Goal: Navigation & Orientation: Find specific page/section

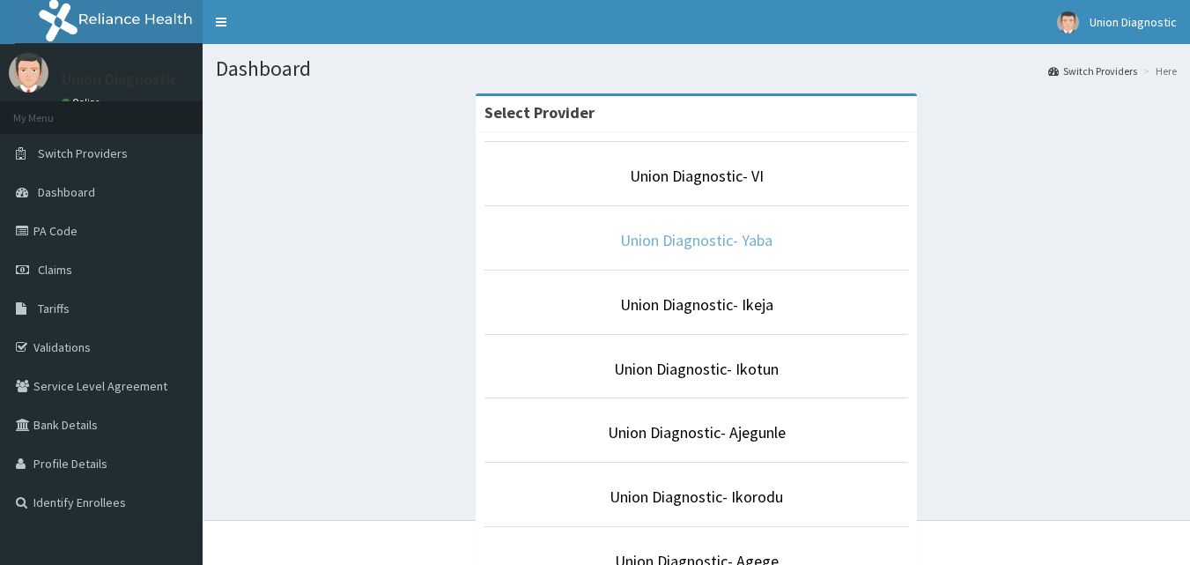
click at [745, 246] on link "Union Diagnostic- Yaba" at bounding box center [696, 240] width 152 height 20
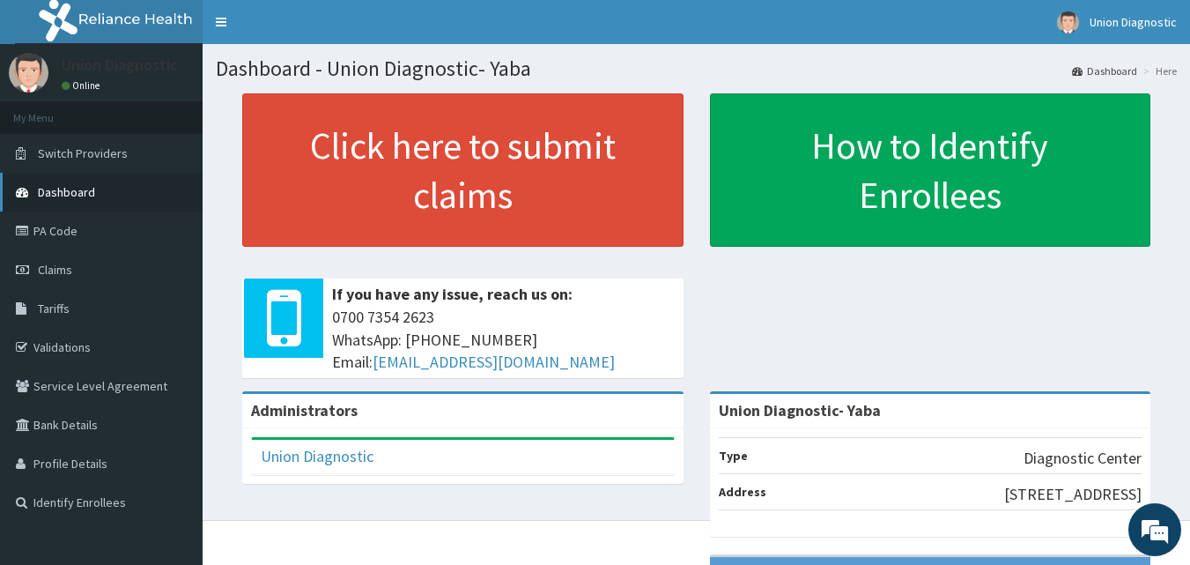
click at [65, 194] on span "Dashboard" at bounding box center [66, 192] width 57 height 16
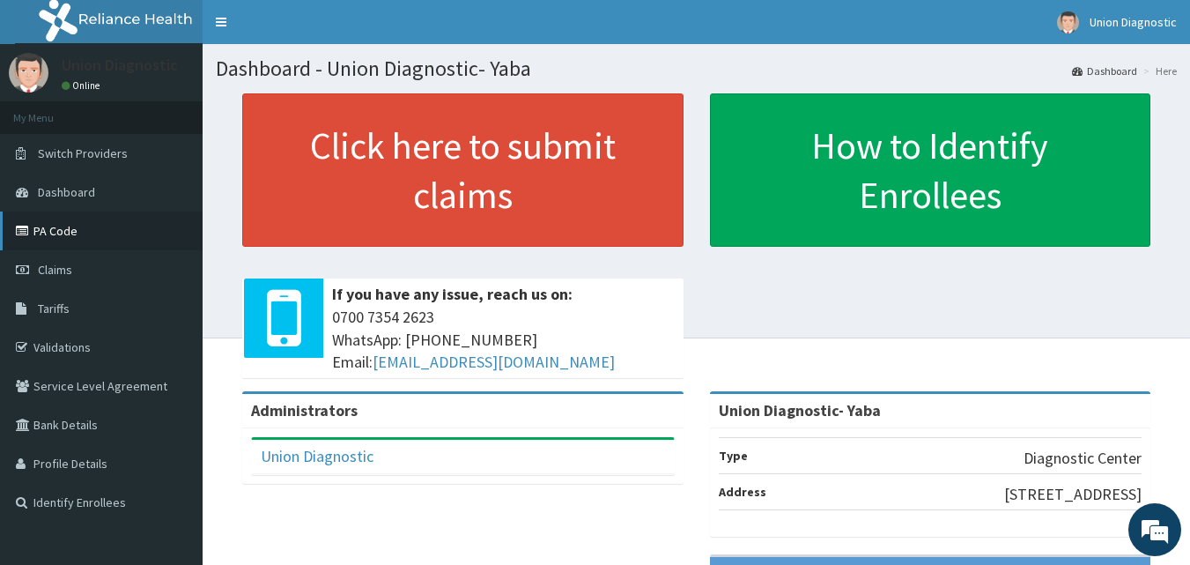
click at [76, 234] on link "PA Code" at bounding box center [101, 230] width 203 height 39
